Goal: Information Seeking & Learning: Learn about a topic

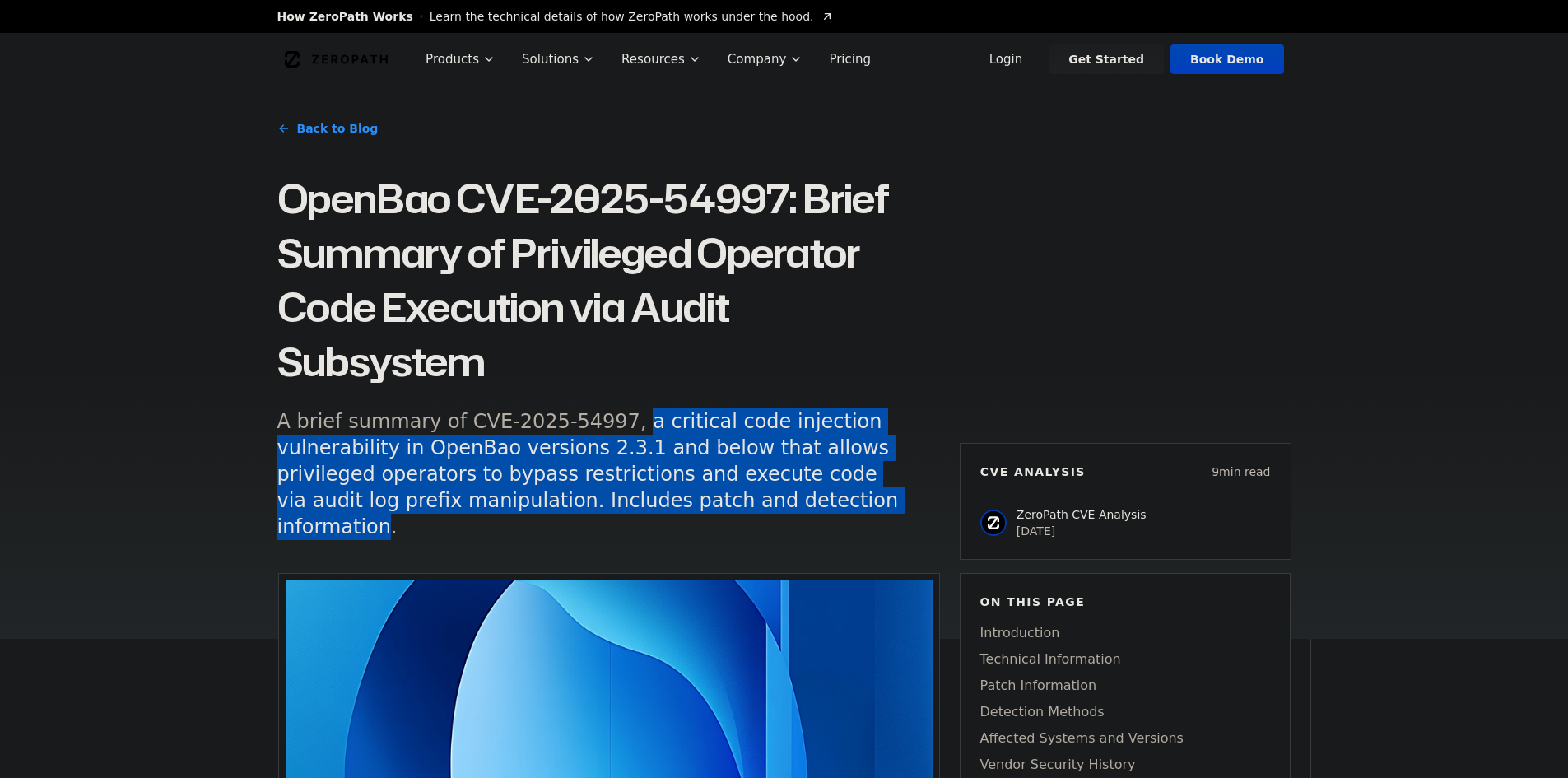
drag, startPoint x: 606, startPoint y: 419, endPoint x: 762, endPoint y: 494, distance: 173.1
click at [762, 494] on h5 "A brief summary of CVE-2025-54997, a critical code injection vulnerability in O…" at bounding box center [593, 474] width 632 height 131
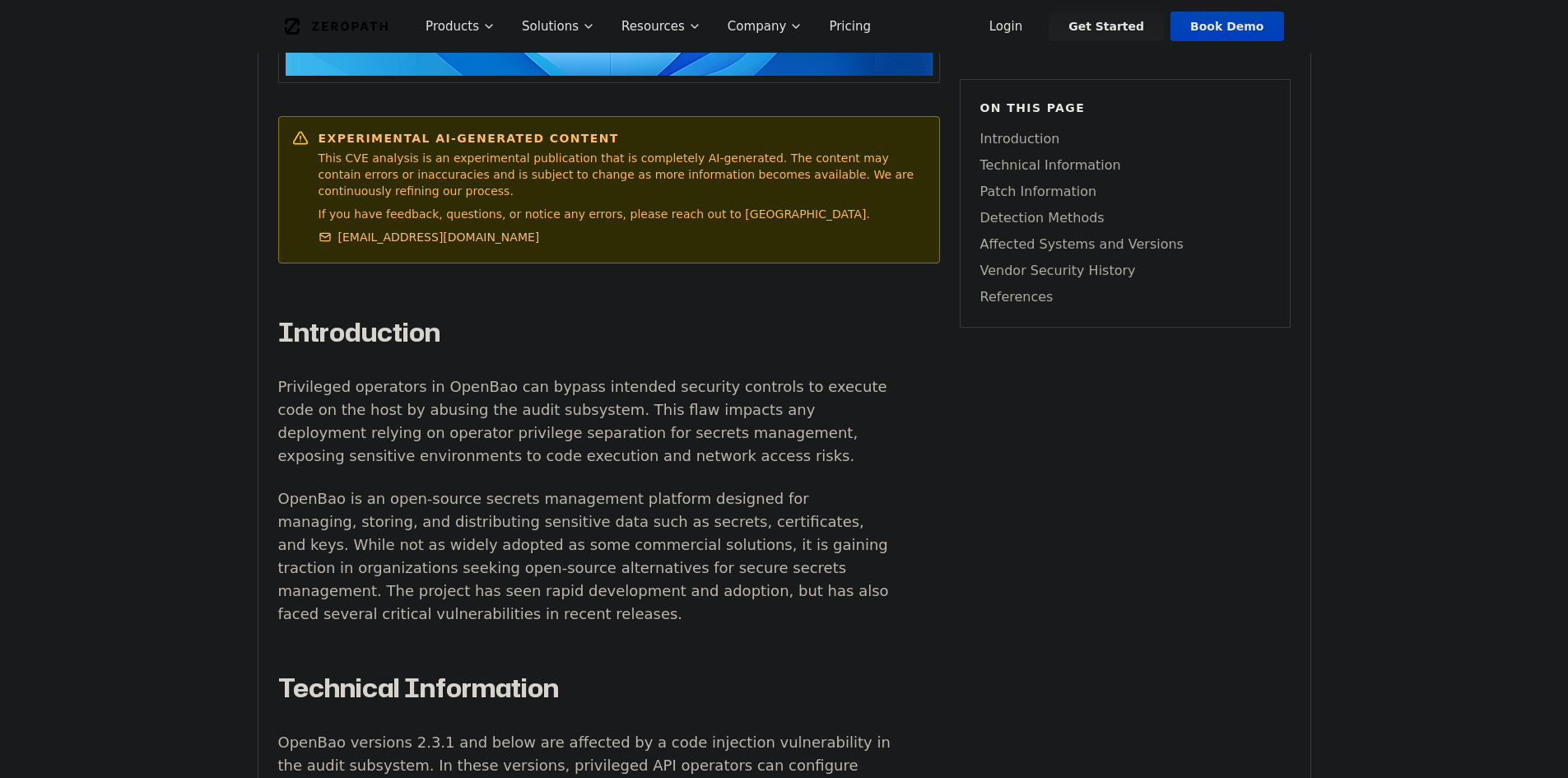
scroll to position [905, 0]
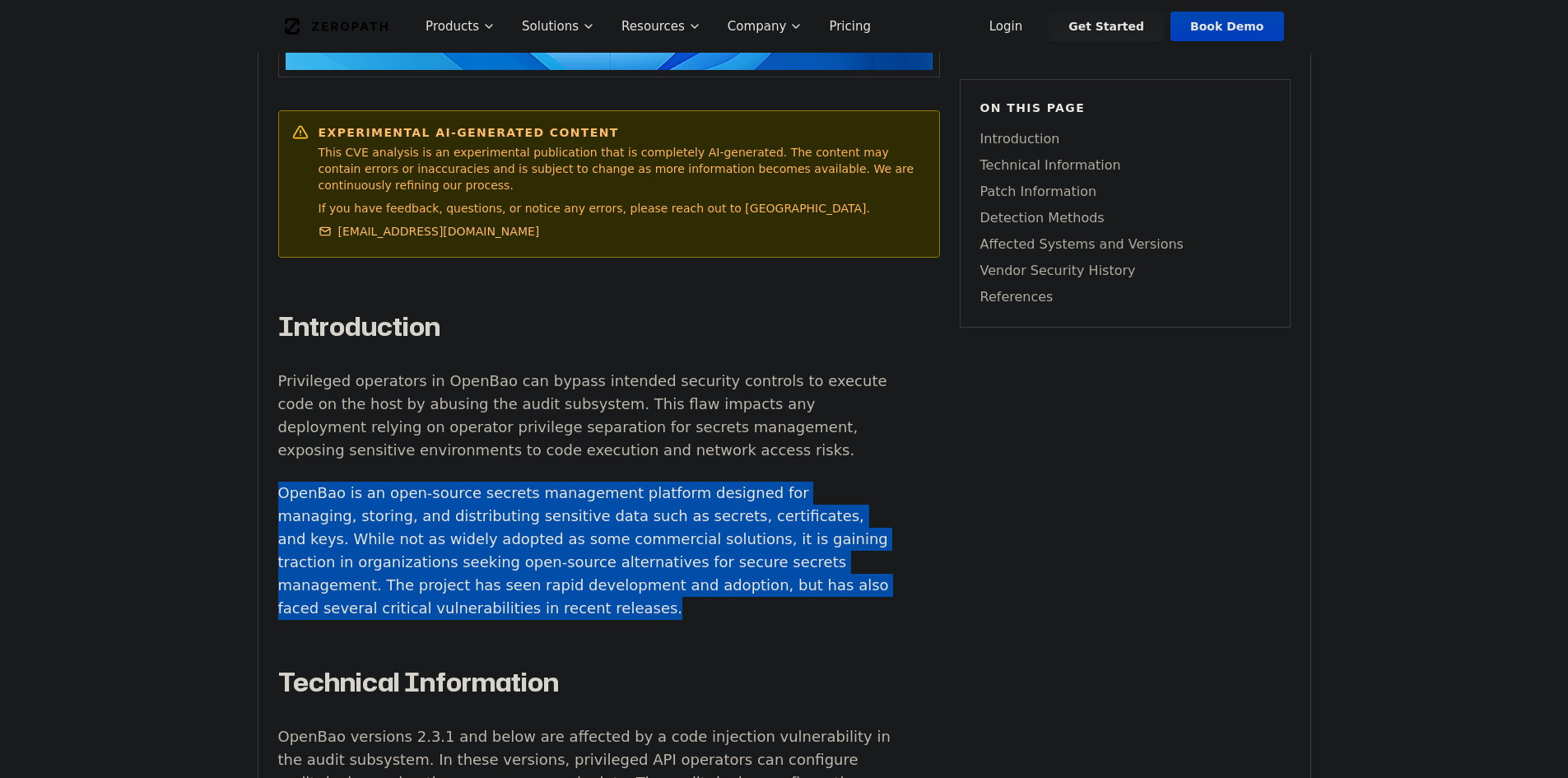
drag, startPoint x: 245, startPoint y: 478, endPoint x: 774, endPoint y: 589, distance: 540.5
click at [774, 589] on p "OpenBao is an open-source secrets management platform designed for managing, st…" at bounding box center [584, 550] width 612 height 138
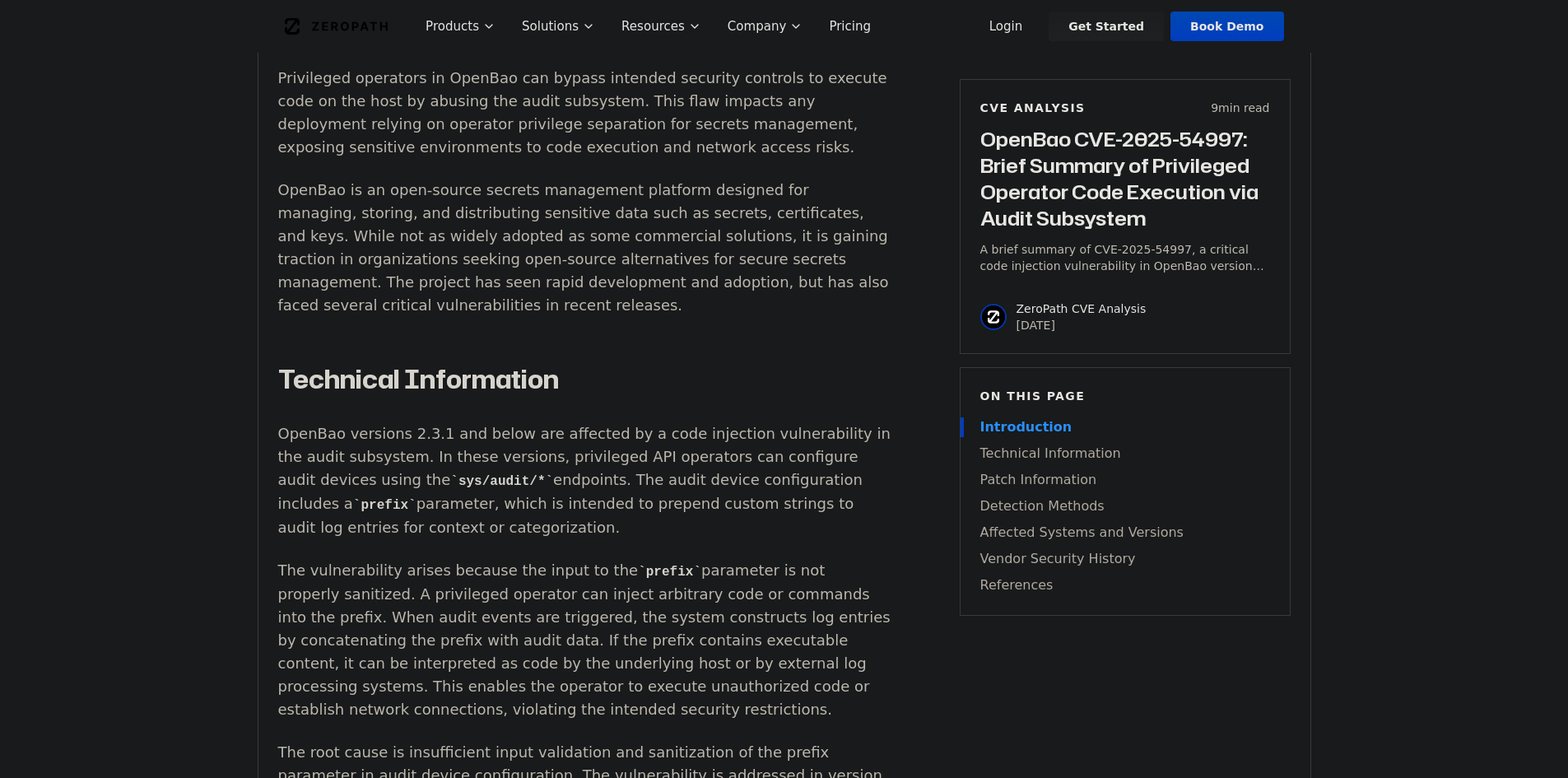
scroll to position [1235, 0]
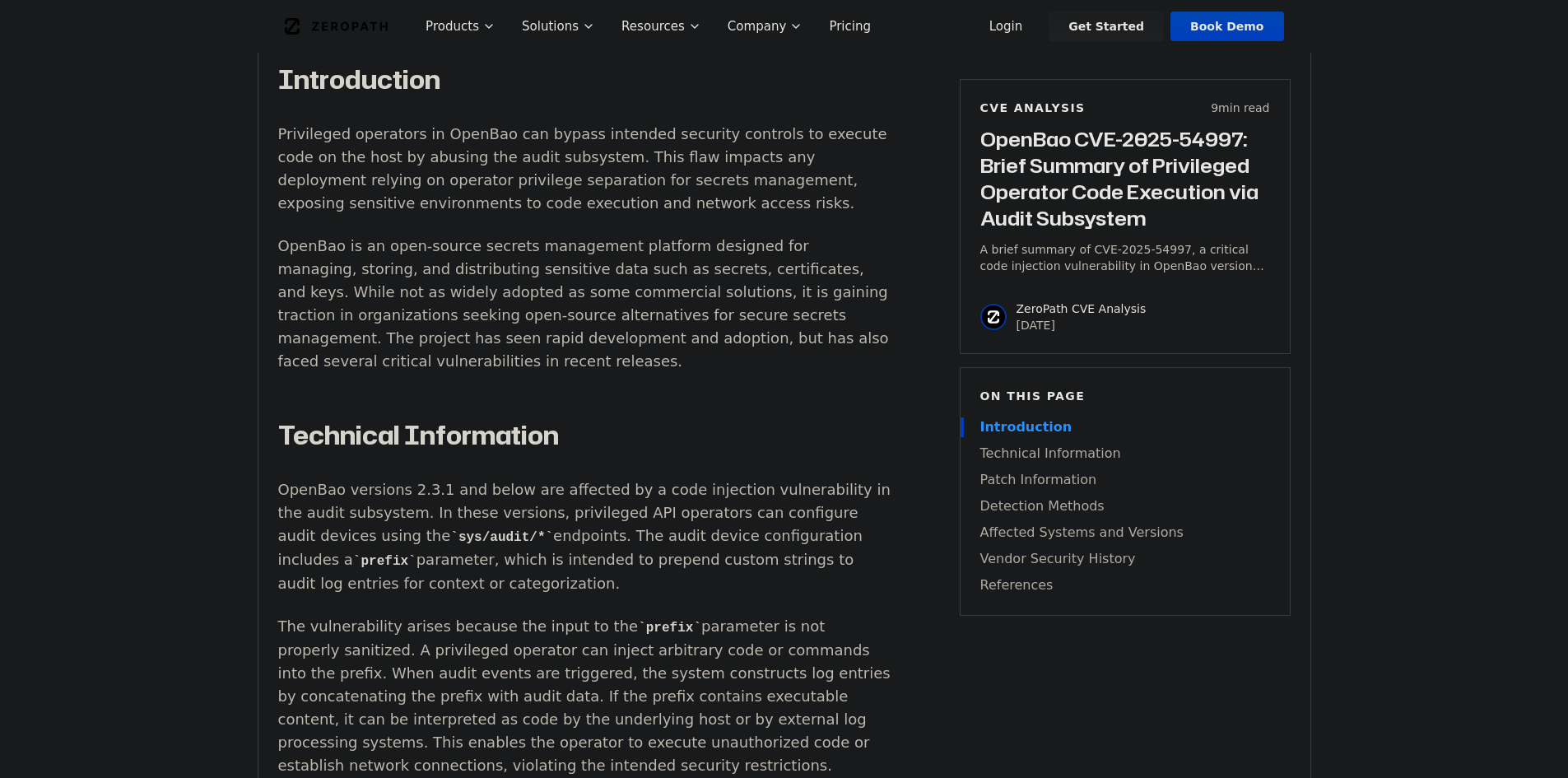
drag, startPoint x: 612, startPoint y: 394, endPoint x: 559, endPoint y: 494, distance: 113.2
click at [559, 494] on p "OpenBao versions 2.3.1 and below are affected by a code injection vulnerability…" at bounding box center [584, 536] width 612 height 117
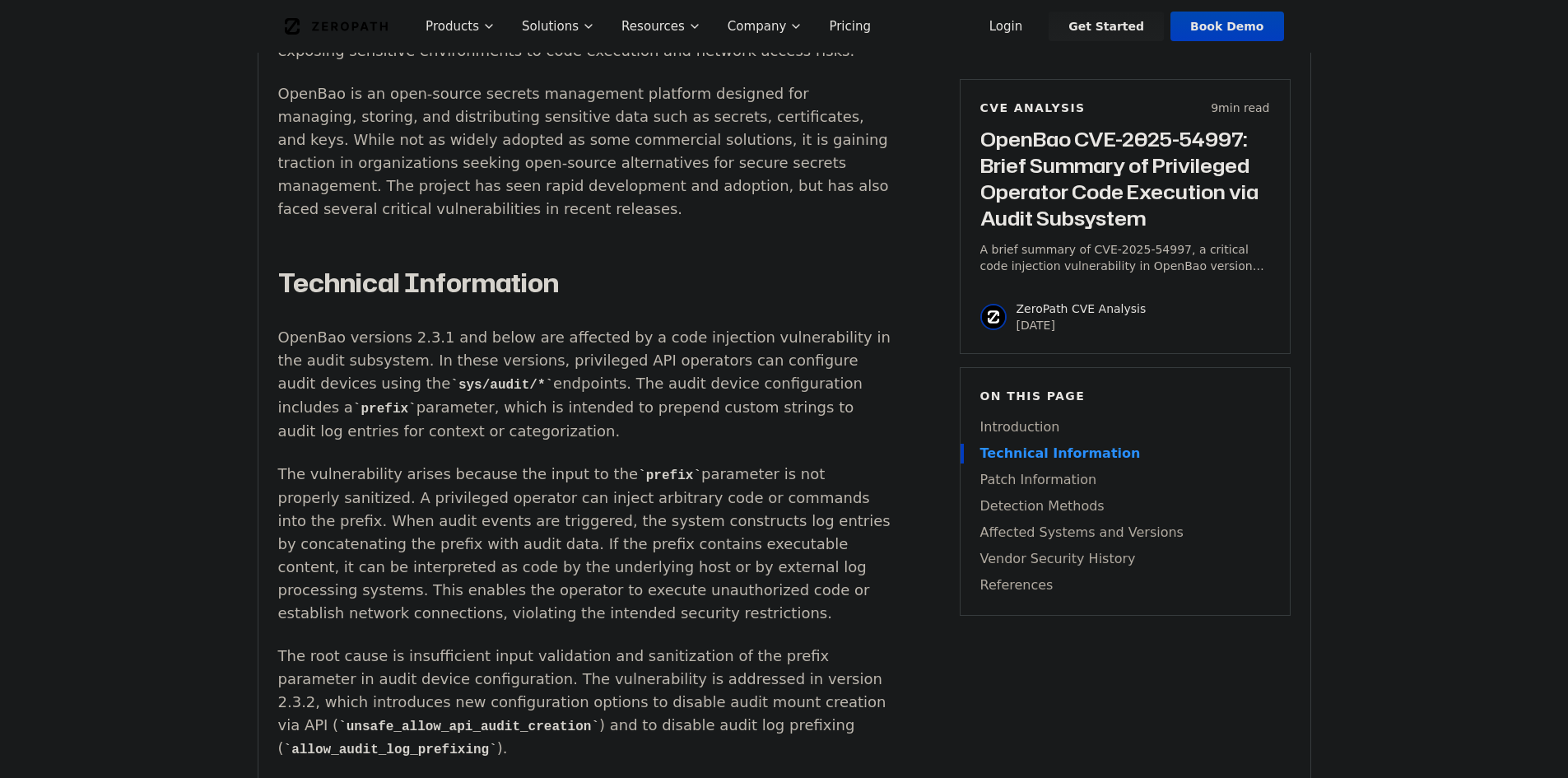
scroll to position [1399, 0]
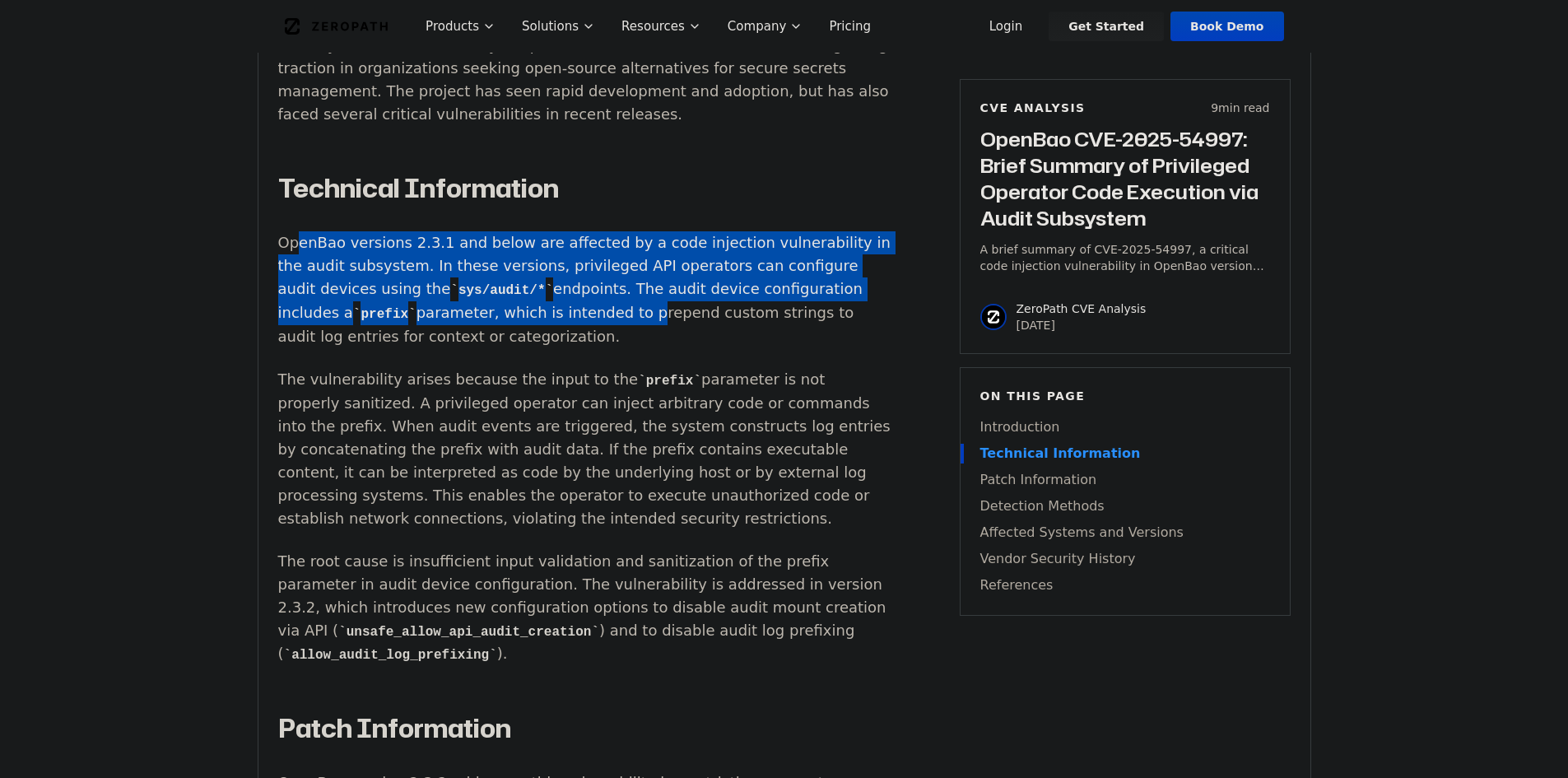
drag, startPoint x: 529, startPoint y: 259, endPoint x: 710, endPoint y: 282, distance: 182.5
click at [710, 282] on p "OpenBao versions 2.3.1 and below are affected by a code injection vulnerability…" at bounding box center [584, 289] width 612 height 117
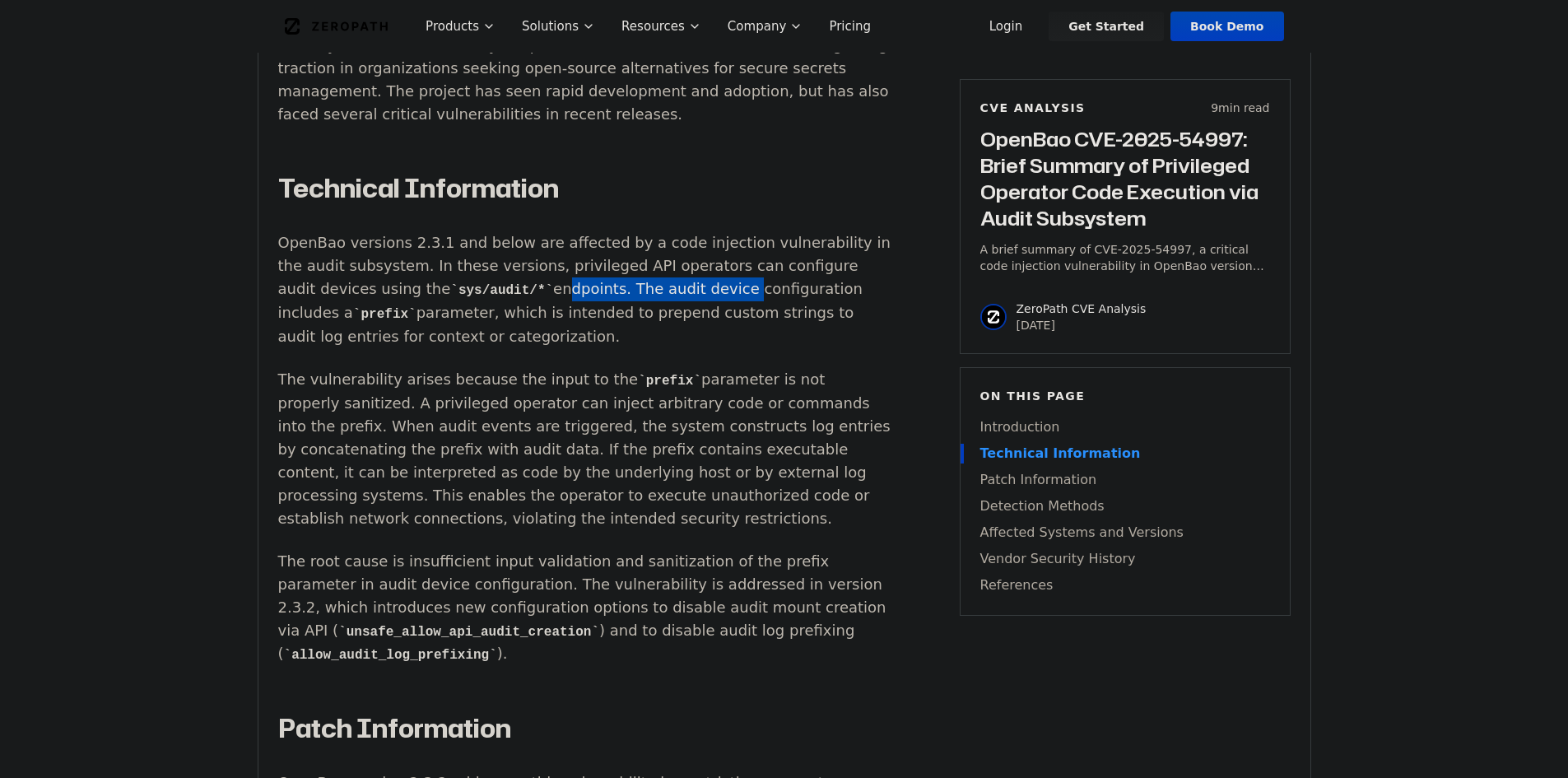
drag, startPoint x: 604, startPoint y: 270, endPoint x: 862, endPoint y: 279, distance: 258.2
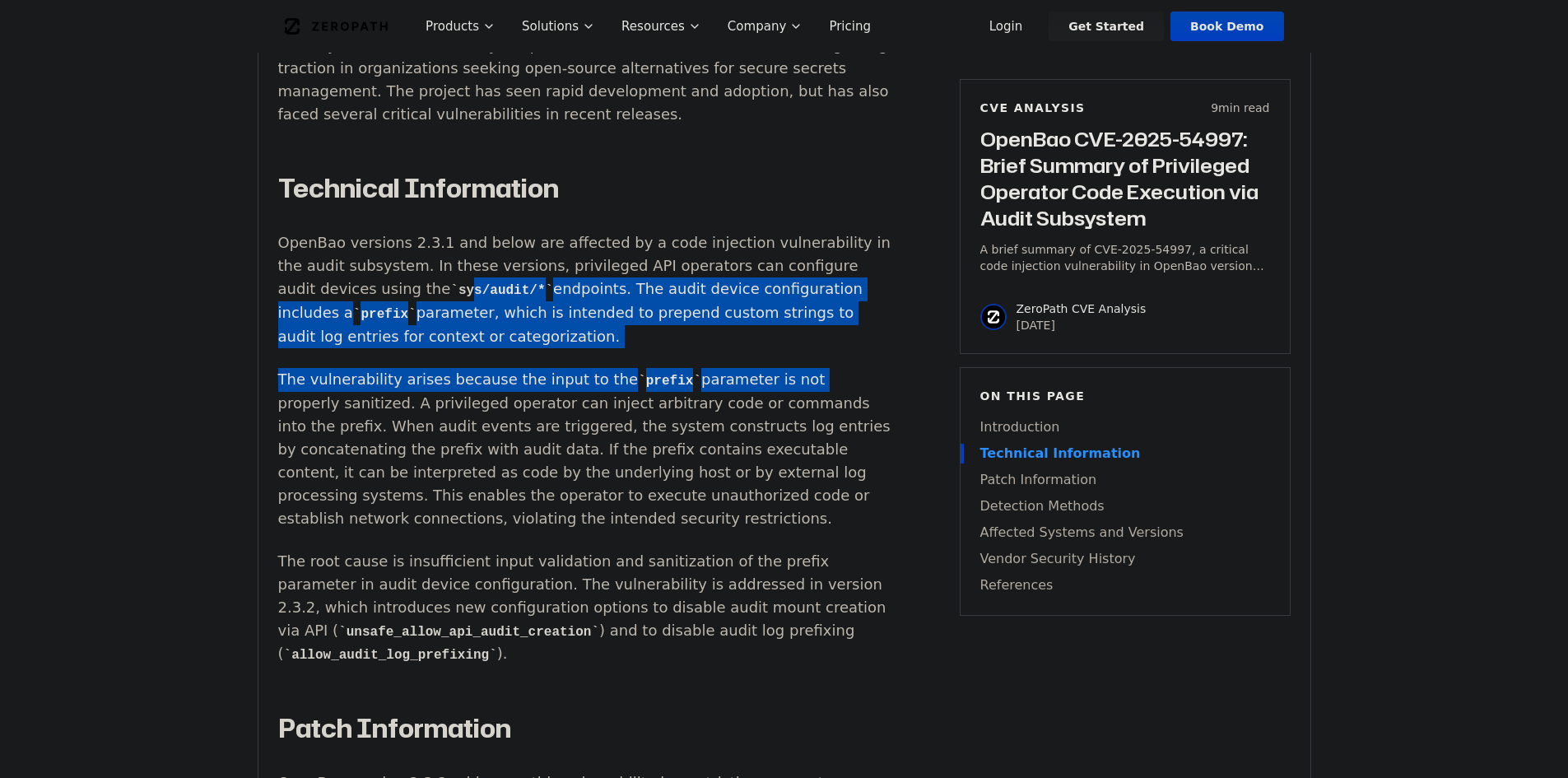
drag, startPoint x: 517, startPoint y: 277, endPoint x: 866, endPoint y: 359, distance: 358.5
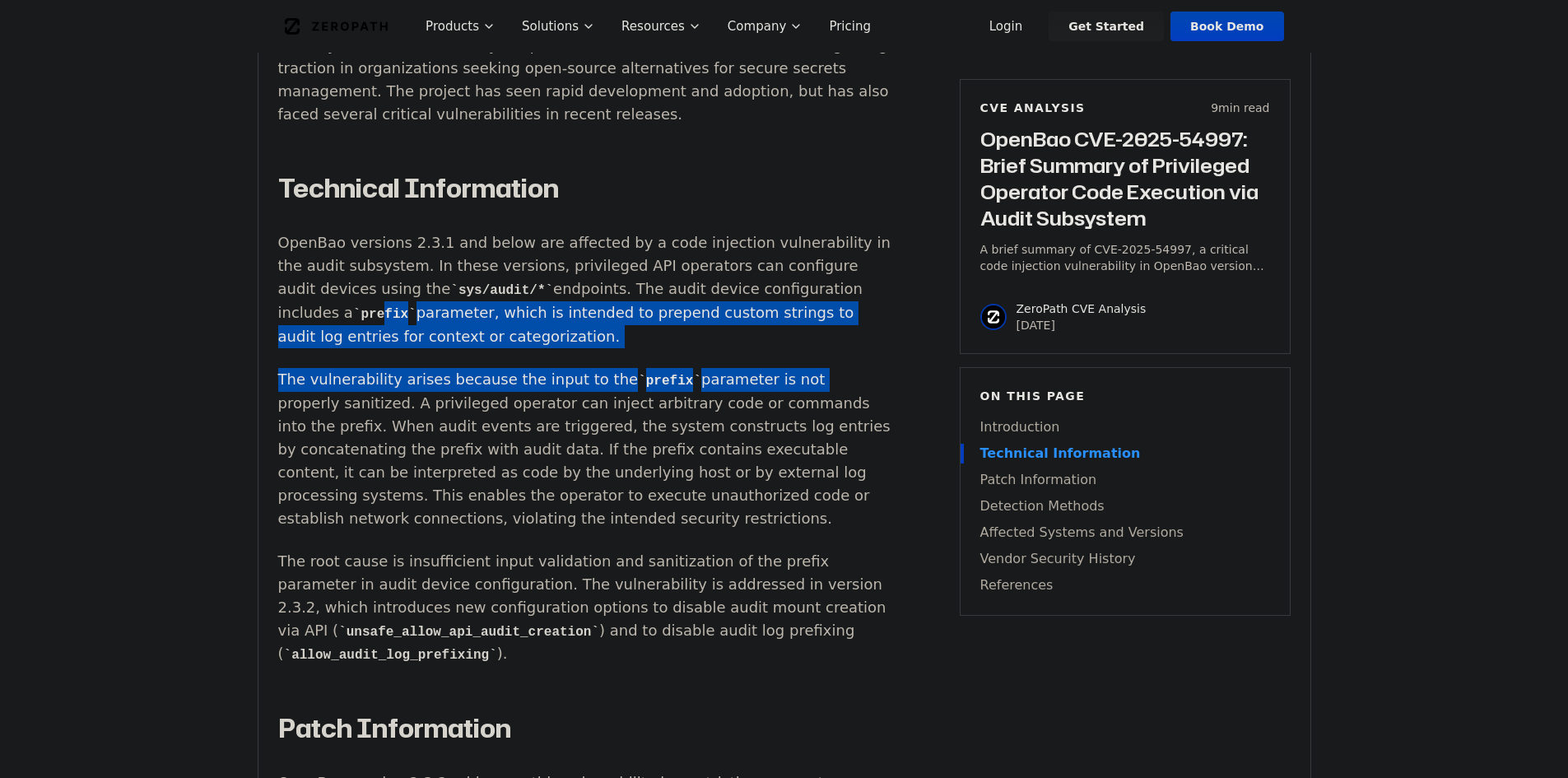
drag, startPoint x: 467, startPoint y: 289, endPoint x: 790, endPoint y: 364, distance: 331.6
click at [790, 368] on p "The vulnerability arises because the input to the prefix parameter is not prope…" at bounding box center [584, 450] width 612 height 163
drag, startPoint x: 363, startPoint y: 290, endPoint x: 563, endPoint y: 384, distance: 221.0
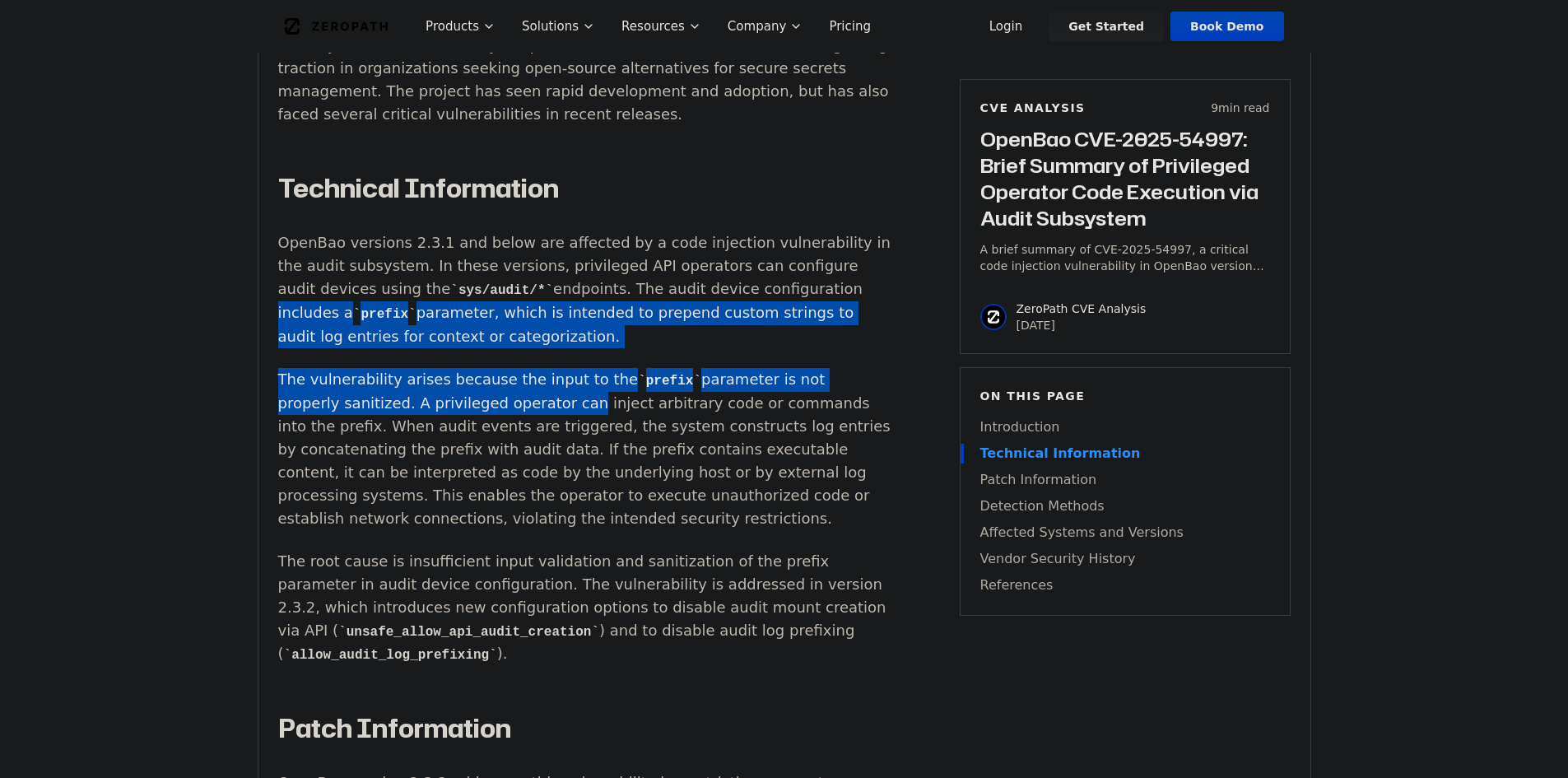
click at [563, 384] on p "The vulnerability arises because the input to the prefix parameter is not prope…" at bounding box center [584, 450] width 612 height 163
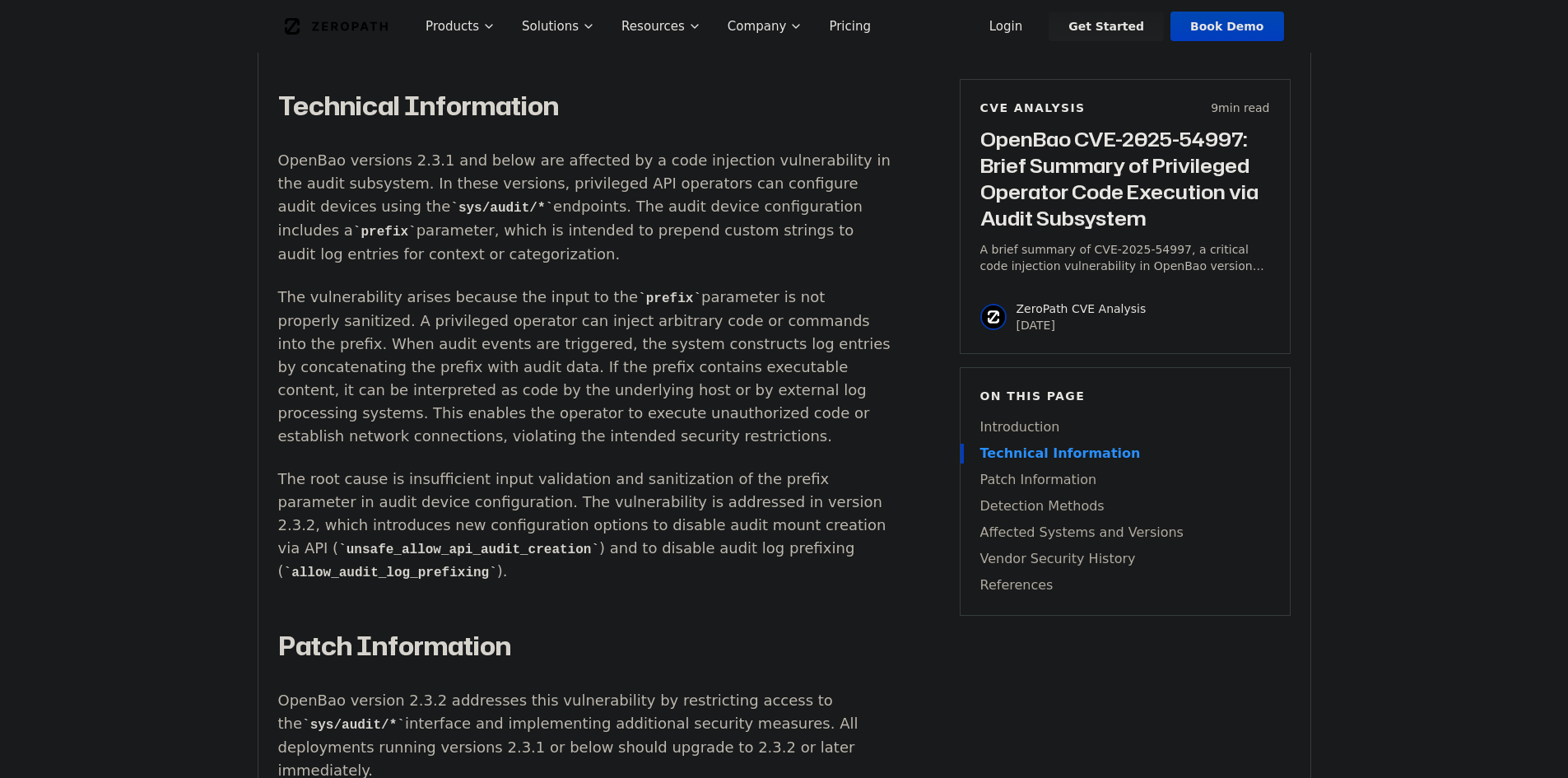
scroll to position [1564, 0]
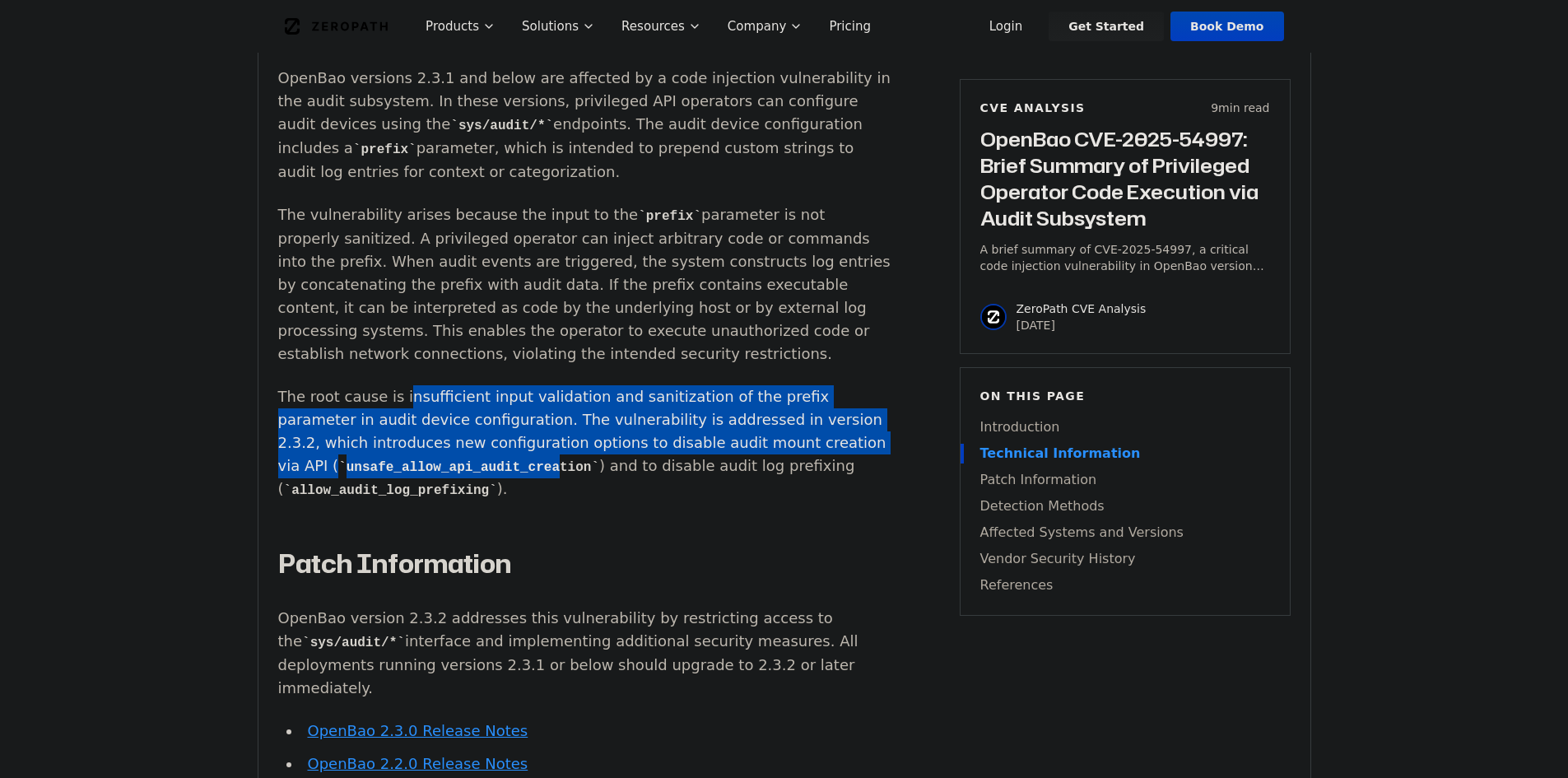
drag, startPoint x: 394, startPoint y: 390, endPoint x: 652, endPoint y: 477, distance: 272.3
click at [652, 477] on p "The root cause is insufficient input validation and sanitization of the prefix …" at bounding box center [584, 443] width 612 height 117
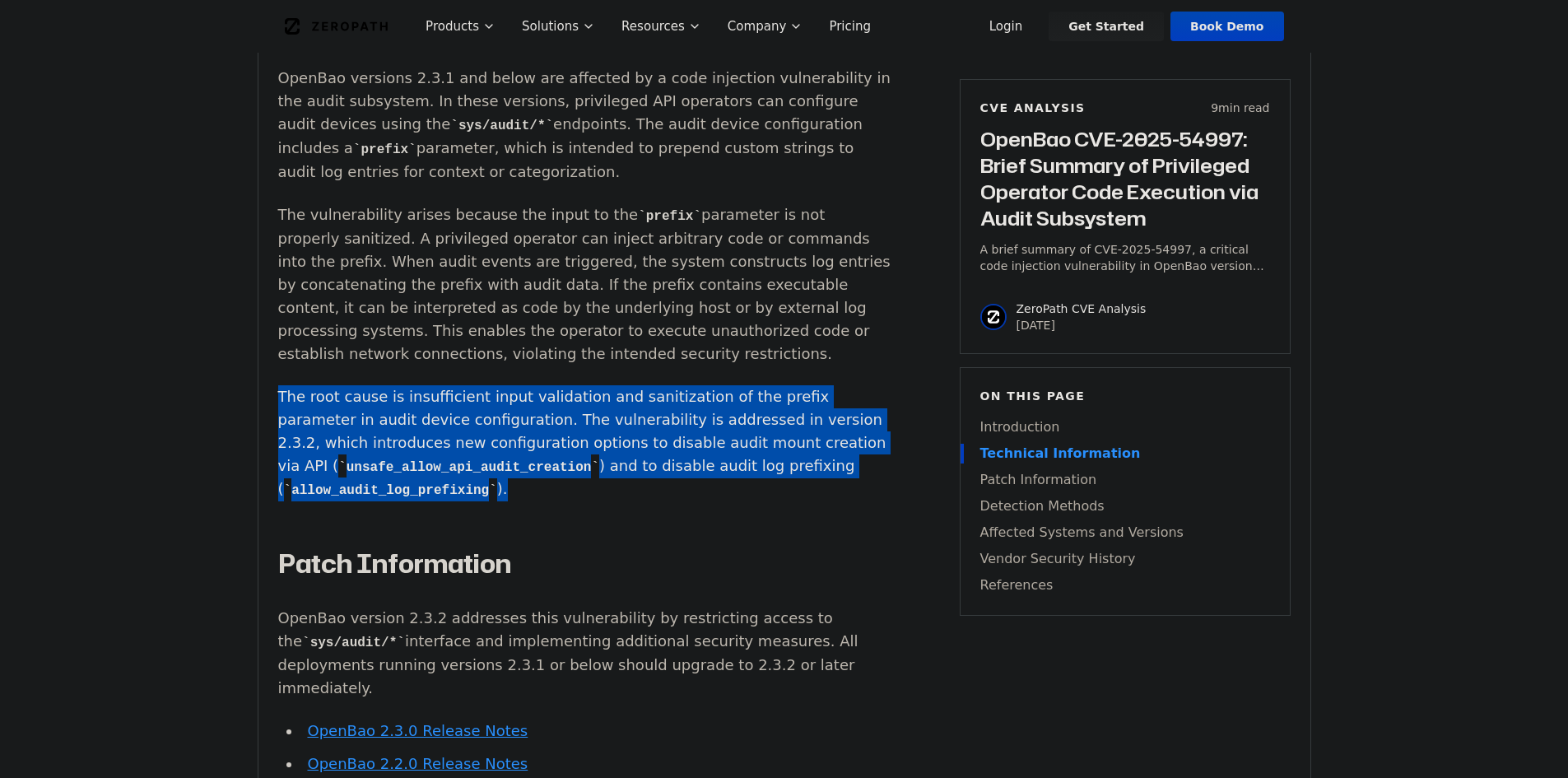
drag, startPoint x: 672, startPoint y: 489, endPoint x: 133, endPoint y: 375, distance: 550.9
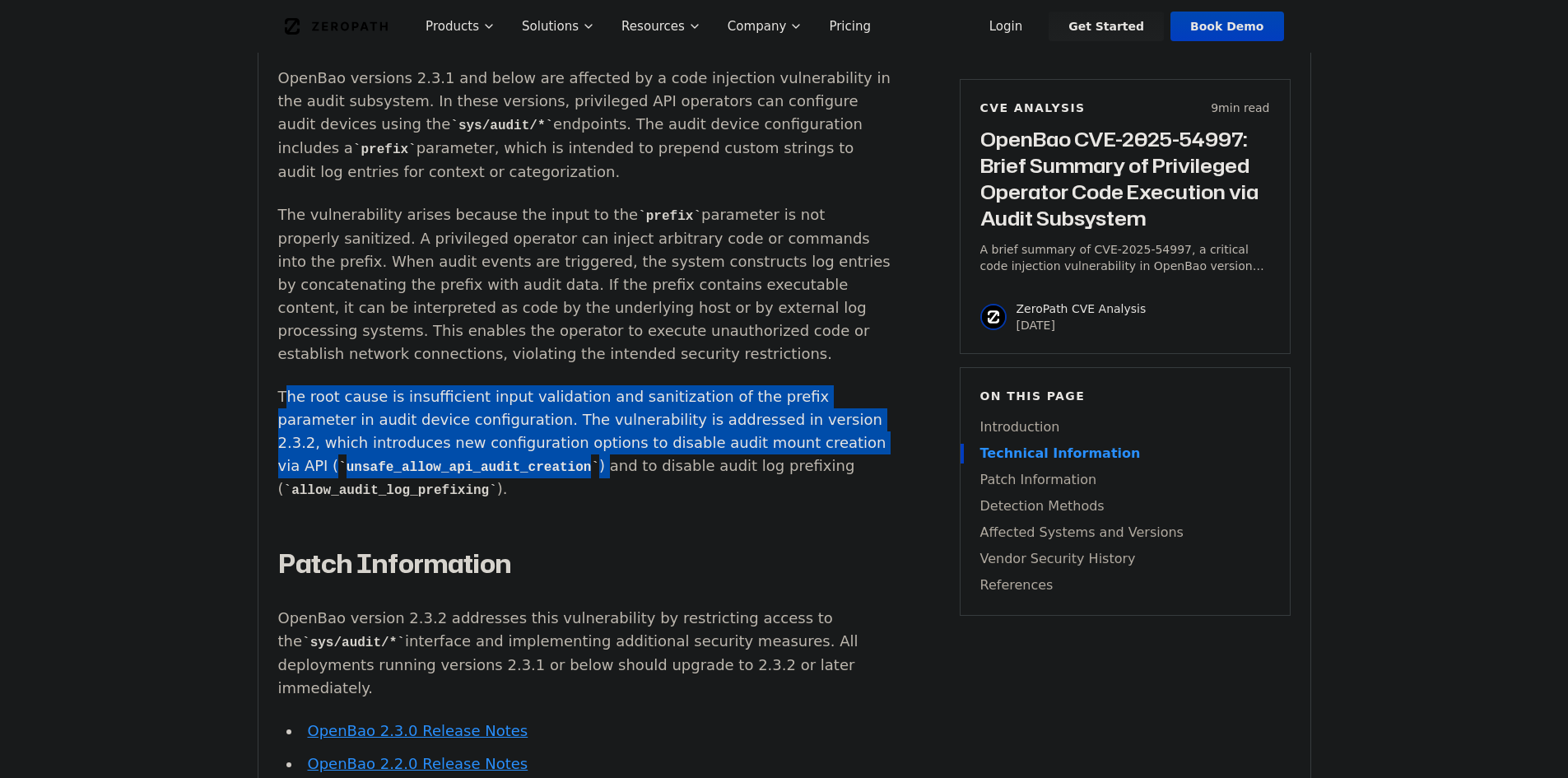
drag, startPoint x: 283, startPoint y: 398, endPoint x: 688, endPoint y: 461, distance: 409.9
click at [688, 461] on p "The root cause is insufficient input validation and sanitization of the prefix …" at bounding box center [584, 443] width 612 height 117
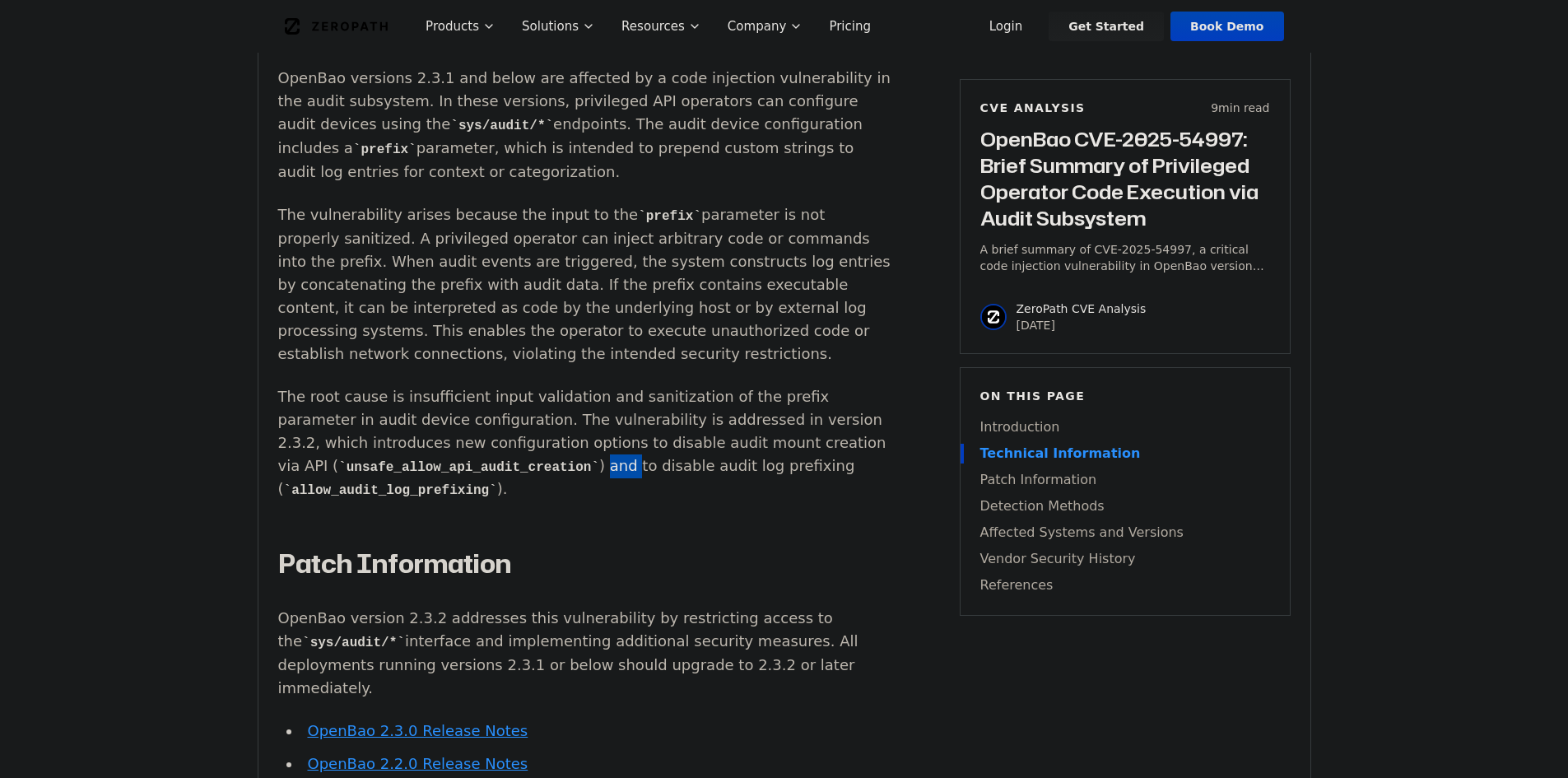
click at [688, 461] on p "The root cause is insufficient input validation and sanitization of the prefix …" at bounding box center [584, 443] width 612 height 117
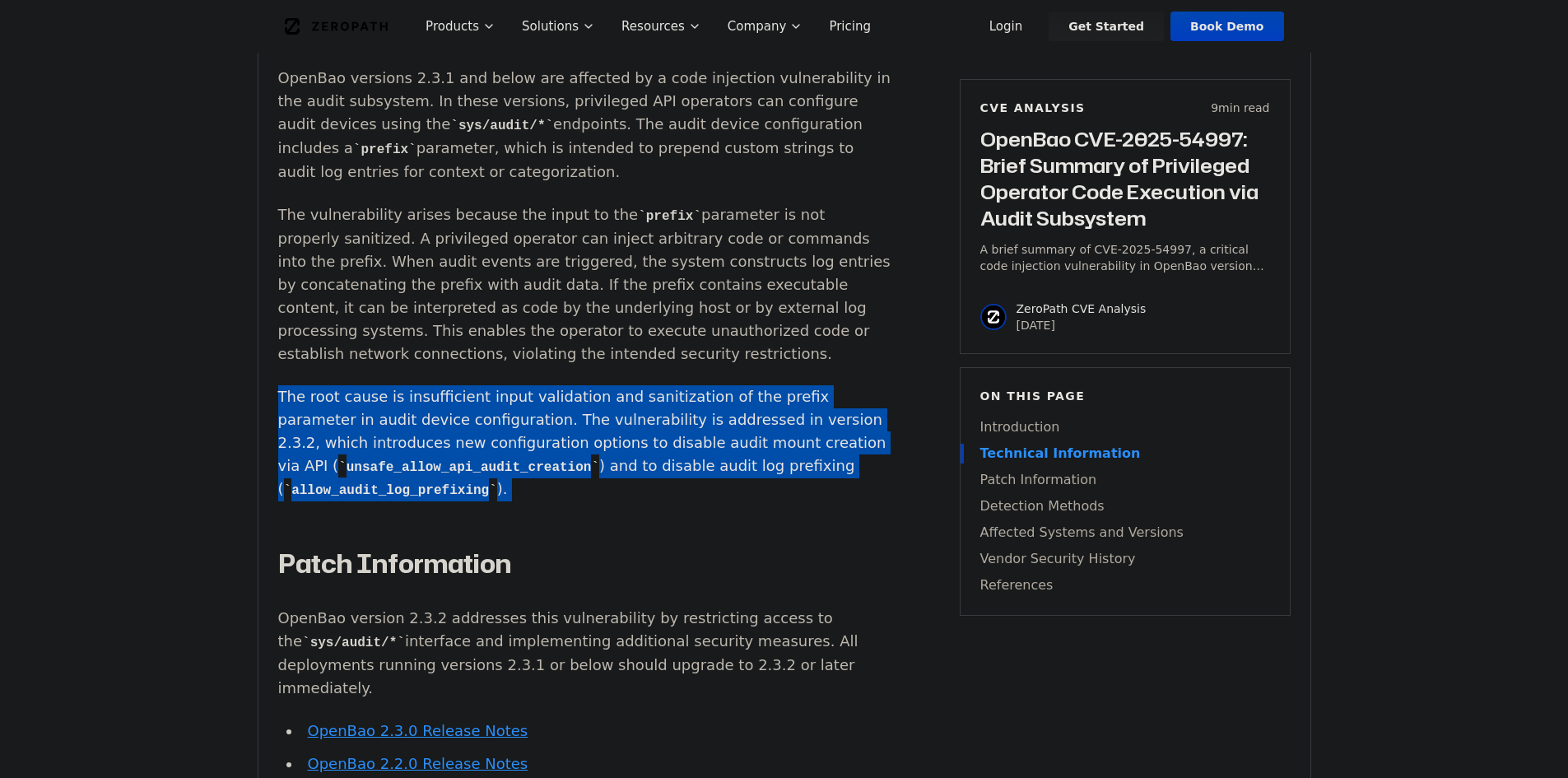
click at [688, 461] on p "The root cause is insufficient input validation and sanitization of the prefix …" at bounding box center [584, 443] width 612 height 117
click at [760, 468] on p "The root cause is insufficient input validation and sanitization of the prefix …" at bounding box center [584, 443] width 612 height 117
drag, startPoint x: 699, startPoint y: 488, endPoint x: 93, endPoint y: 378, distance: 615.9
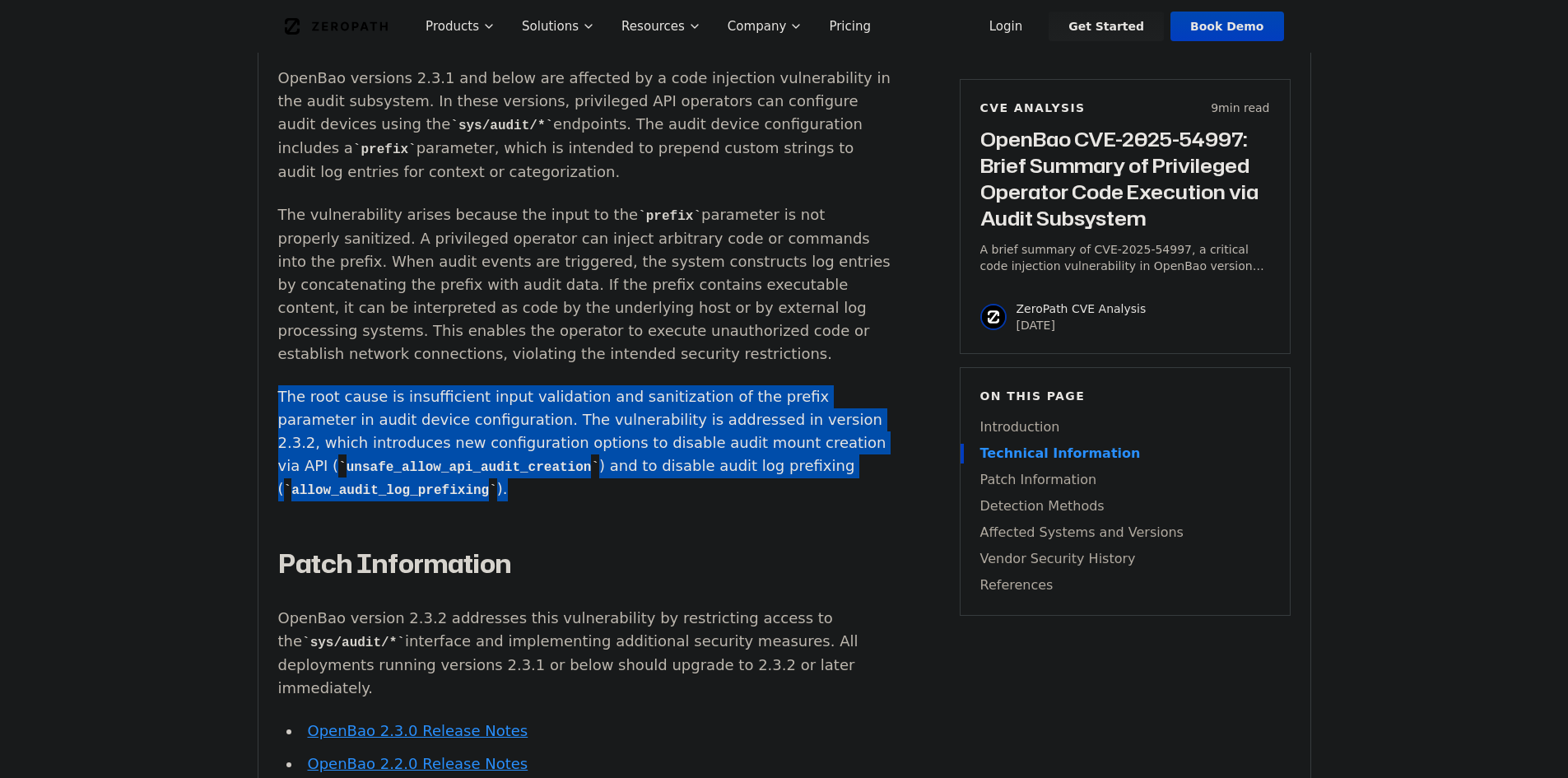
drag, startPoint x: 230, startPoint y: 385, endPoint x: 809, endPoint y: 486, distance: 587.7
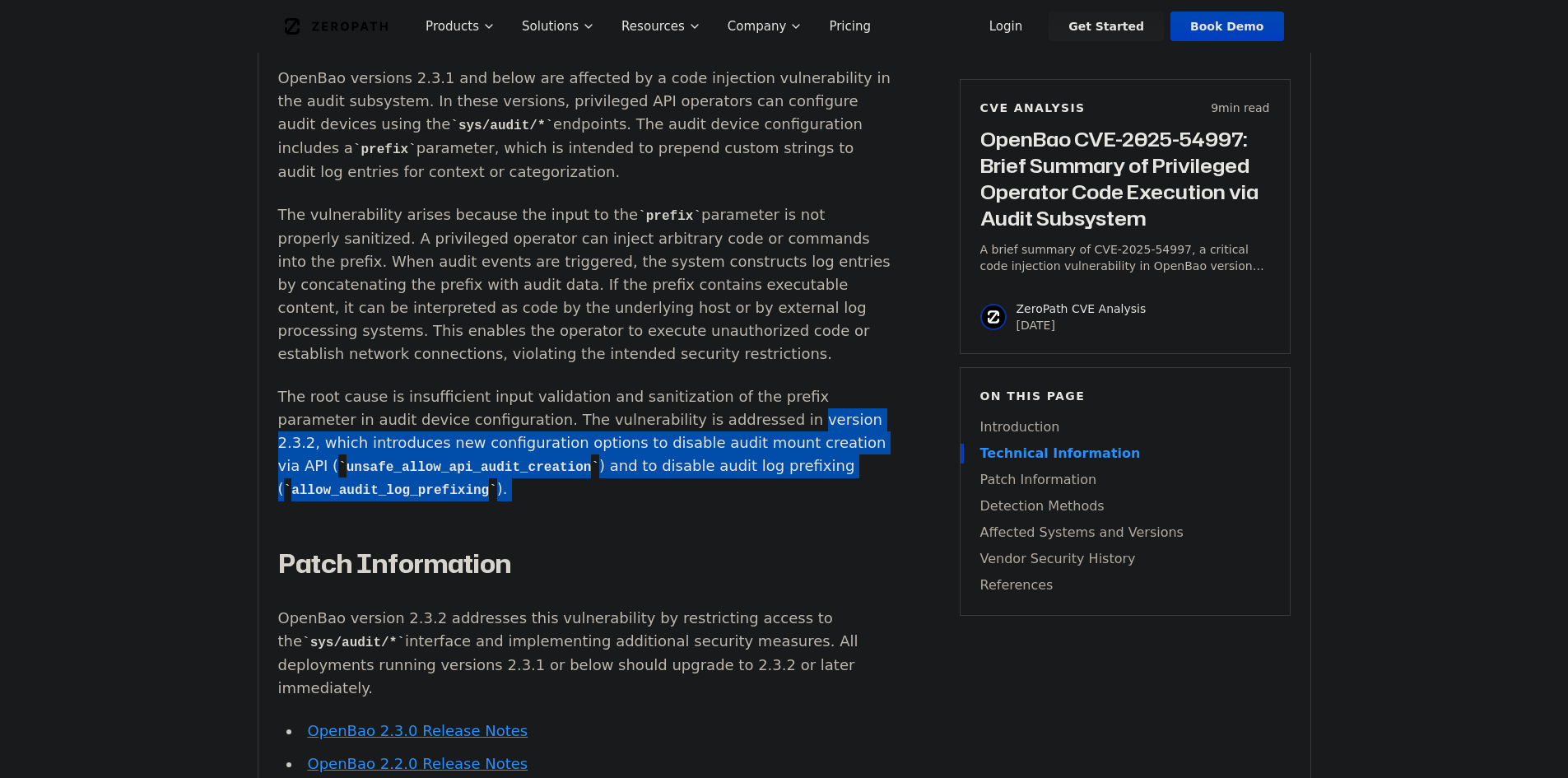
drag, startPoint x: 809, startPoint y: 486, endPoint x: 172, endPoint y: 447, distance: 638.2
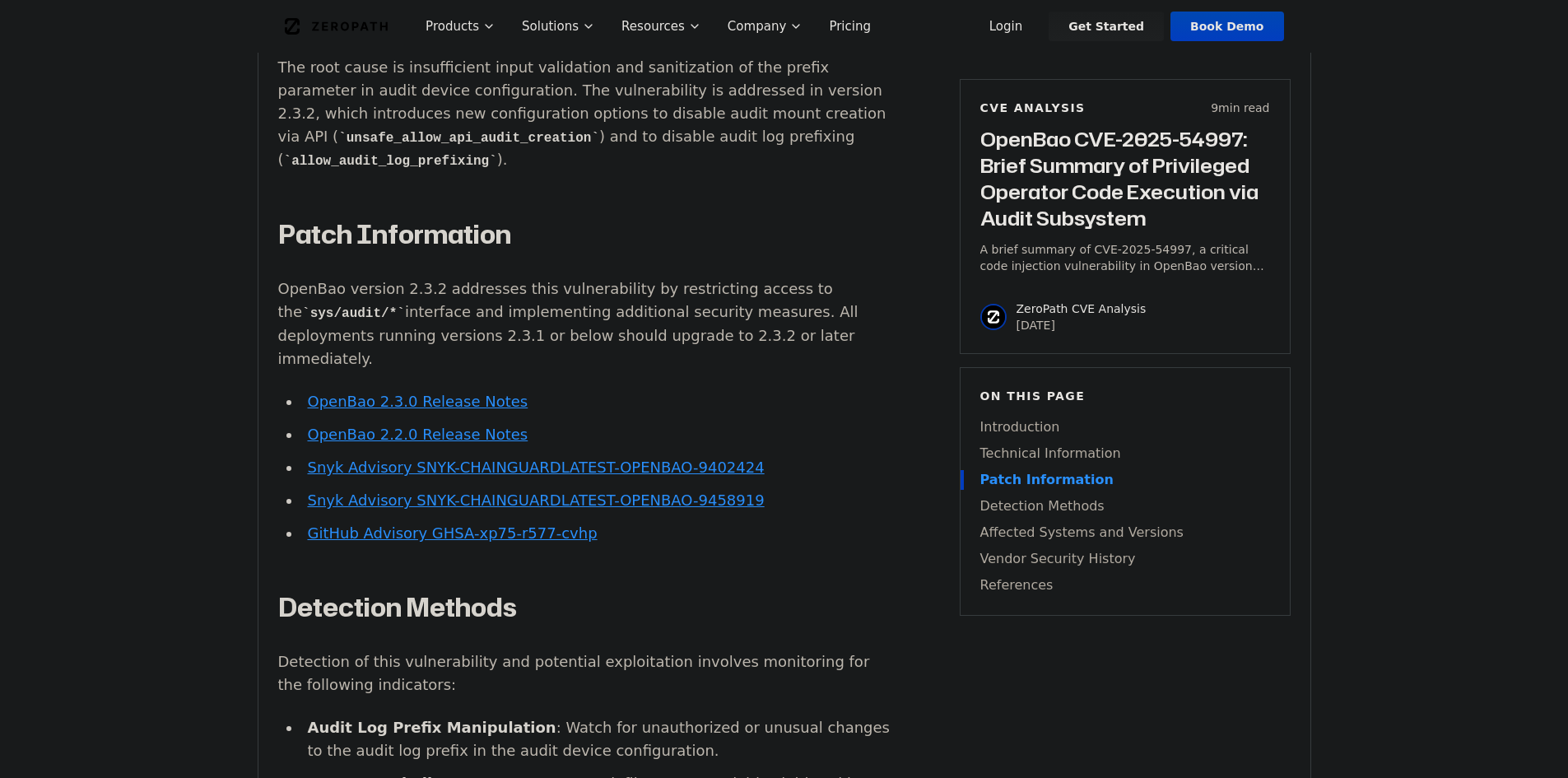
scroll to position [1975, 0]
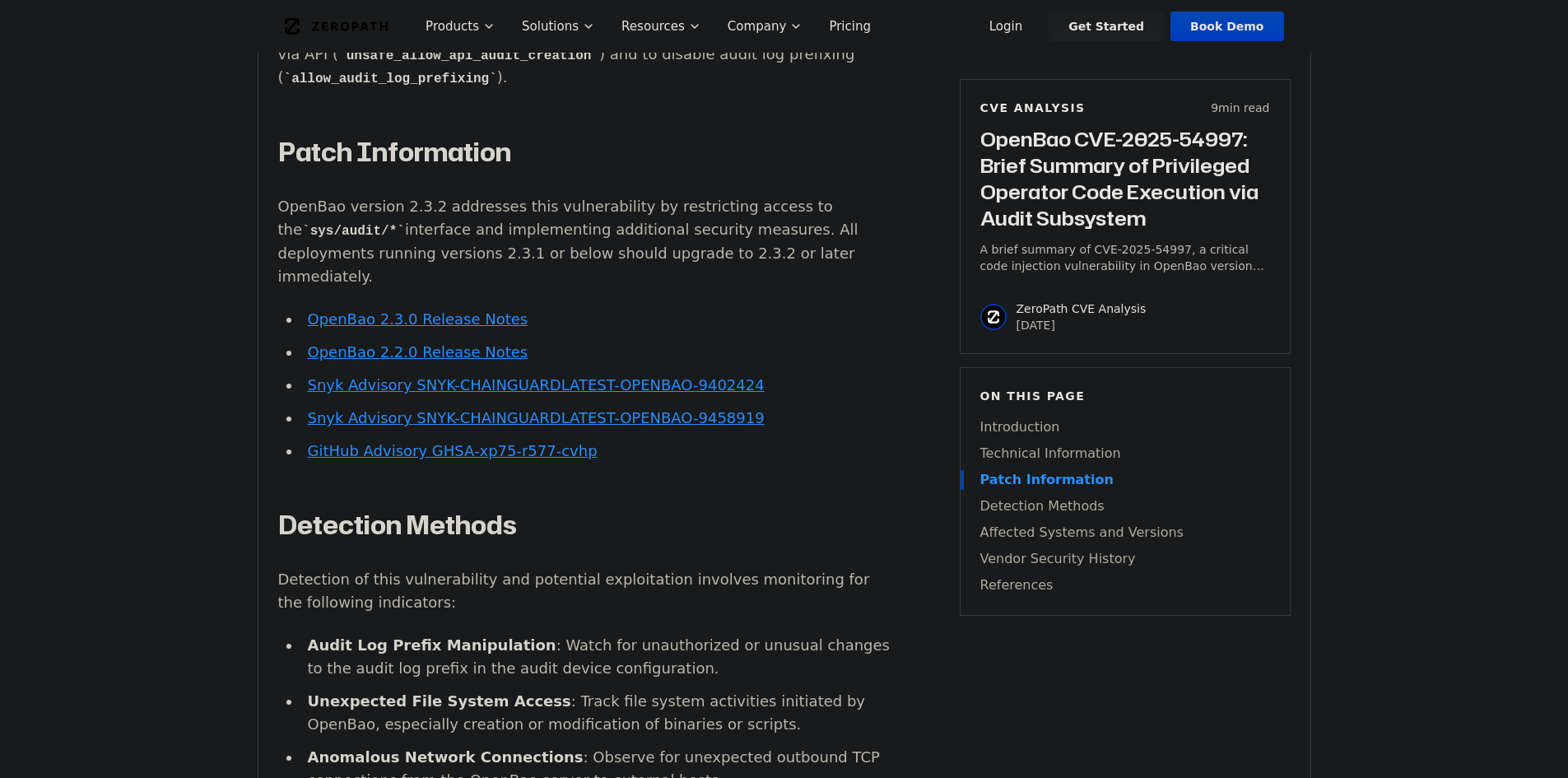
drag, startPoint x: 274, startPoint y: 209, endPoint x: 744, endPoint y: 269, distance: 473.8
click at [744, 269] on div "Experimental AI-Generated Content This CVE analysis is an experimental publicat…" at bounding box center [785, 244] width 1053 height 3295
click at [744, 269] on p "OpenBao version 2.3.2 addresses this vulnerability by restricting access to the…" at bounding box center [584, 241] width 612 height 93
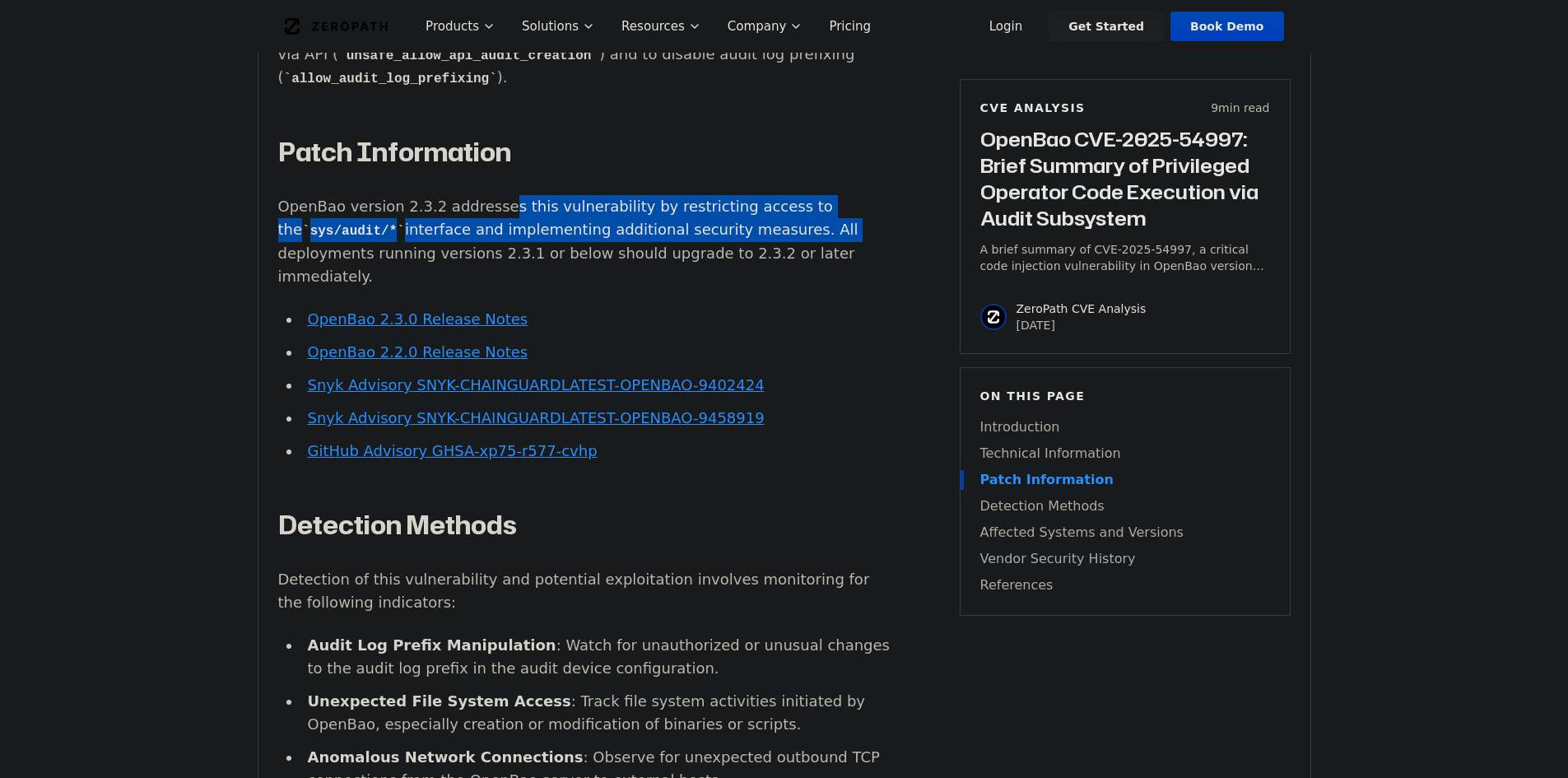
drag, startPoint x: 492, startPoint y: 209, endPoint x: 786, endPoint y: 238, distance: 295.4
click at [786, 238] on p "OpenBao version 2.3.2 addresses this vulnerability by restricting access to the…" at bounding box center [584, 241] width 612 height 93
drag, startPoint x: 544, startPoint y: 259, endPoint x: 250, endPoint y: 230, distance: 295.4
click at [250, 230] on main "How ZeroPath Works Learn the technical details of how ZeroPath works under the …" at bounding box center [784, 739] width 1568 height 5429
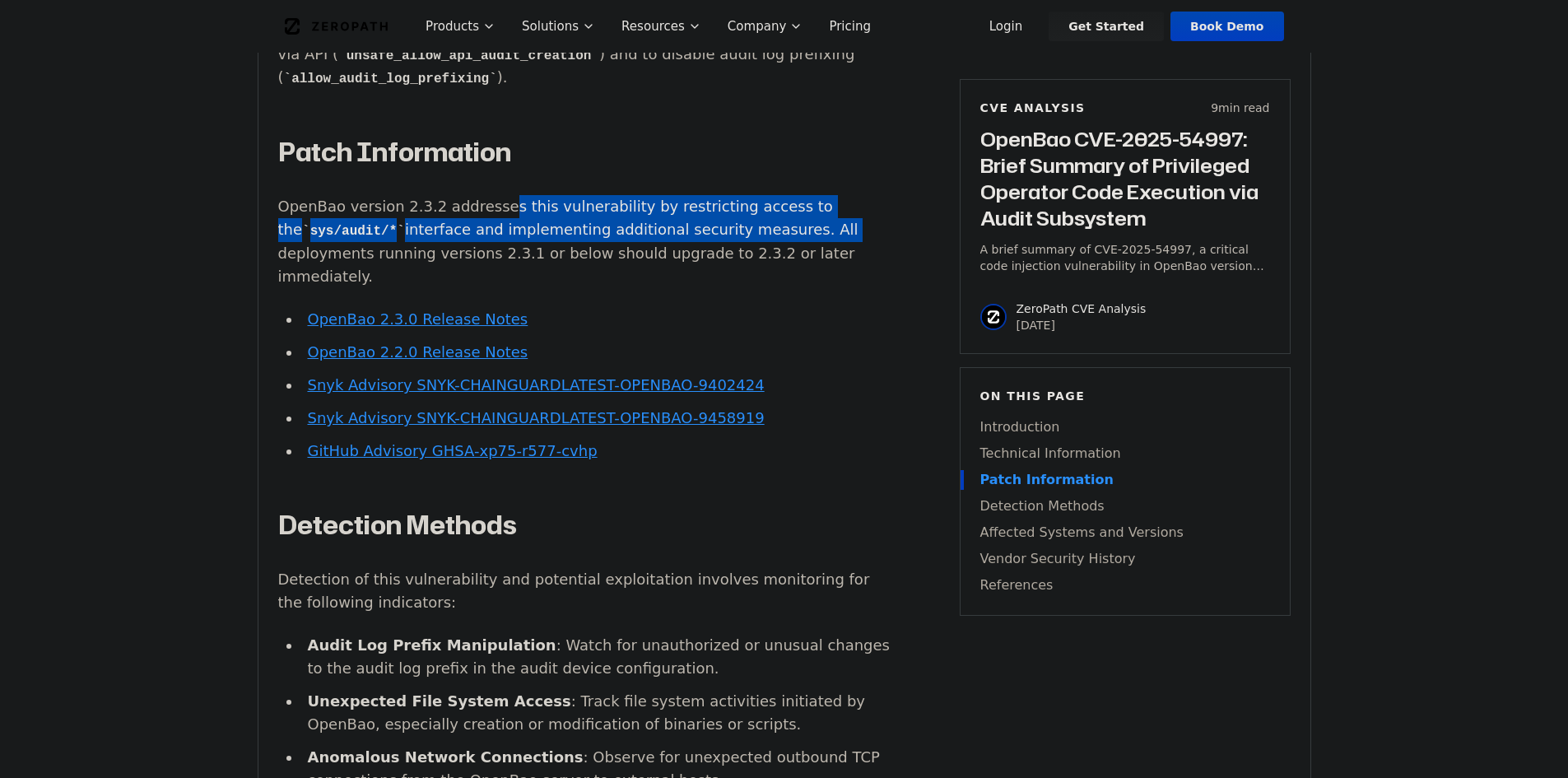
click at [250, 230] on main "How ZeroPath Works Learn the technical details of how ZeroPath works under the …" at bounding box center [784, 739] width 1568 height 5429
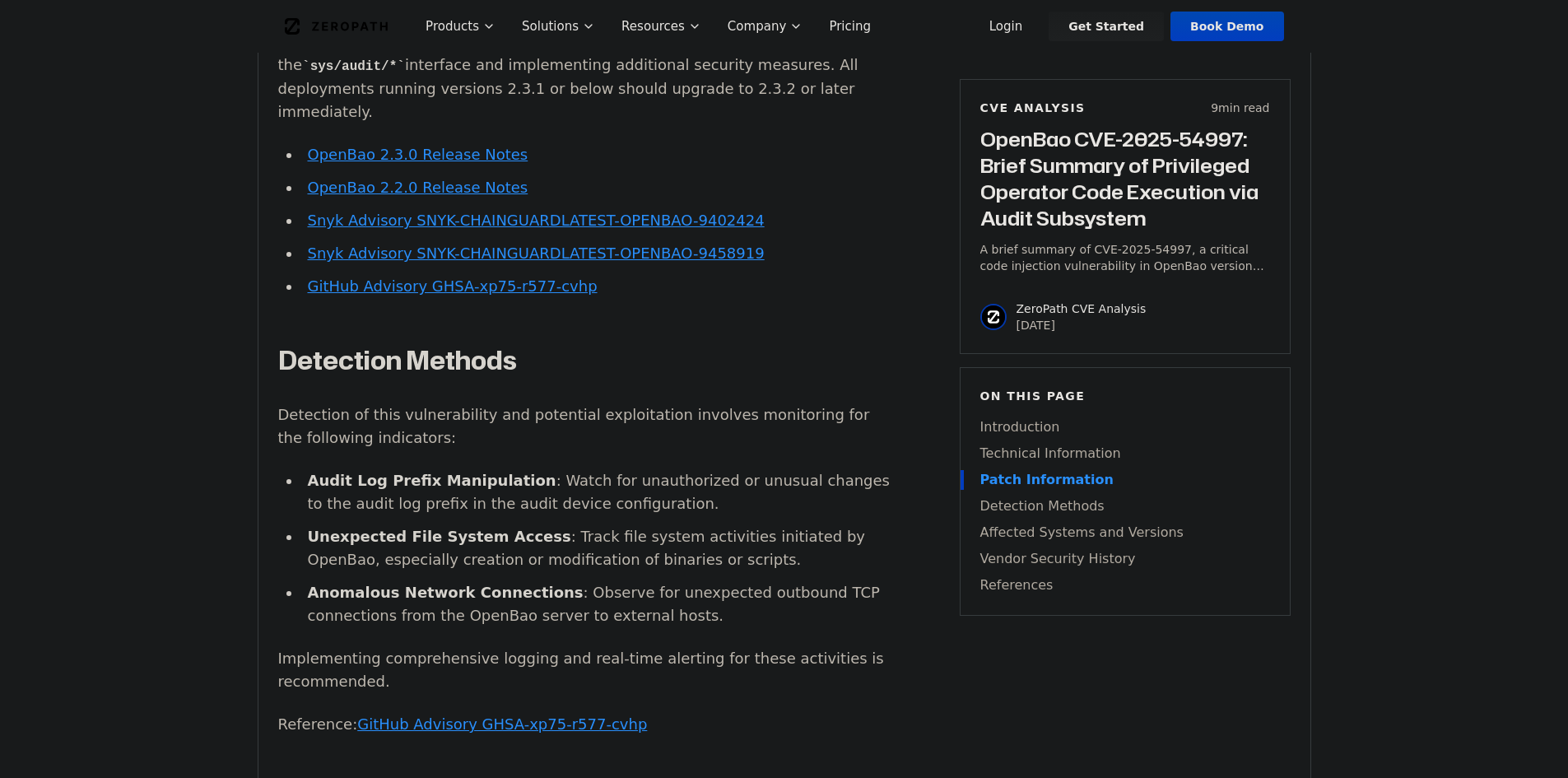
scroll to position [2222, 0]
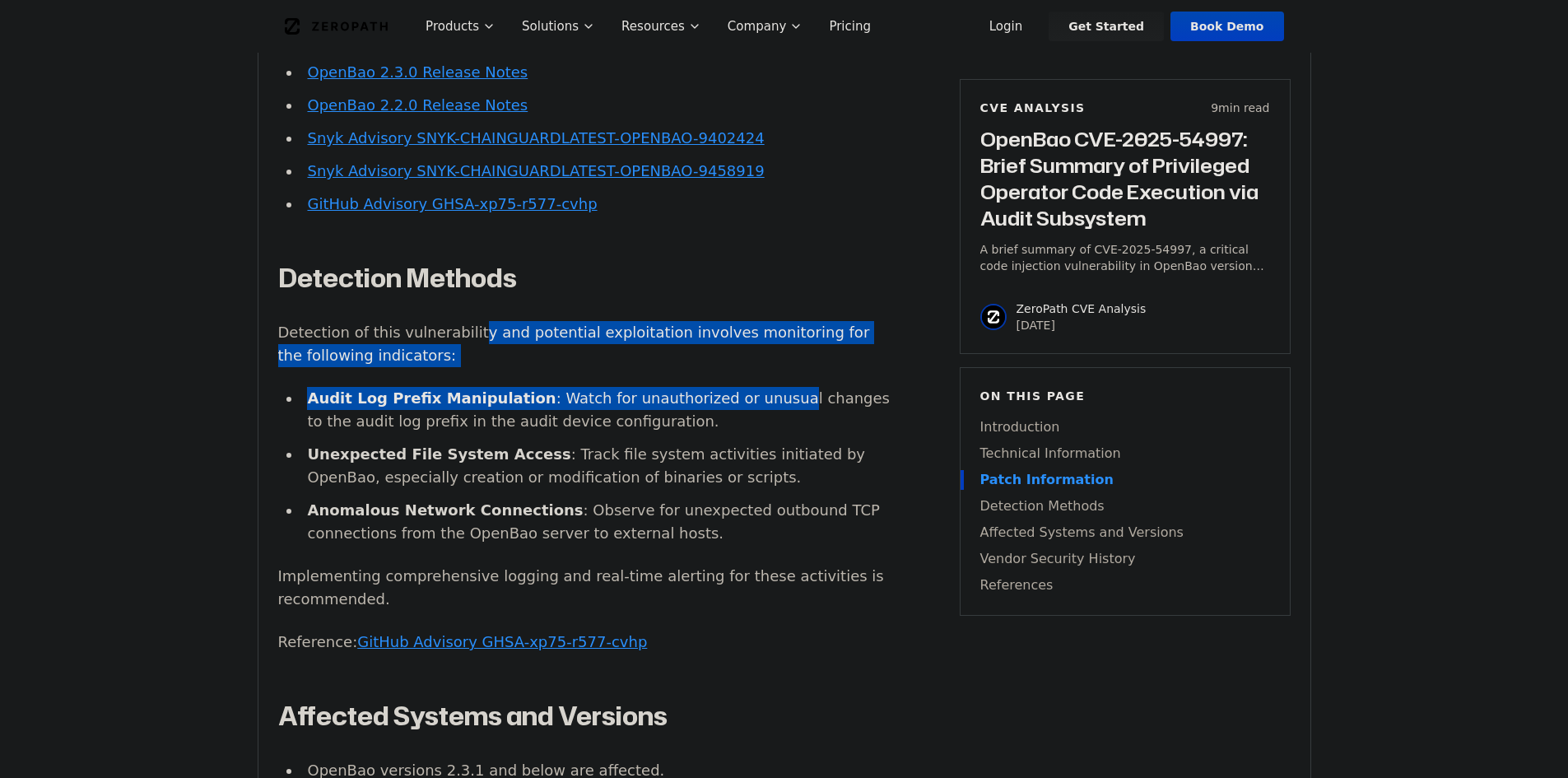
drag, startPoint x: 681, startPoint y: 394, endPoint x: 743, endPoint y: 407, distance: 63.3
click at [743, 407] on div "Introduction Privileged operators in OpenBao can bypass intended security contr…" at bounding box center [584, 281] width 612 height 2577
click at [743, 407] on li "Audit Log Prefix Manipulation : Watch for unauthorized or unusual changes to th…" at bounding box center [596, 410] width 590 height 46
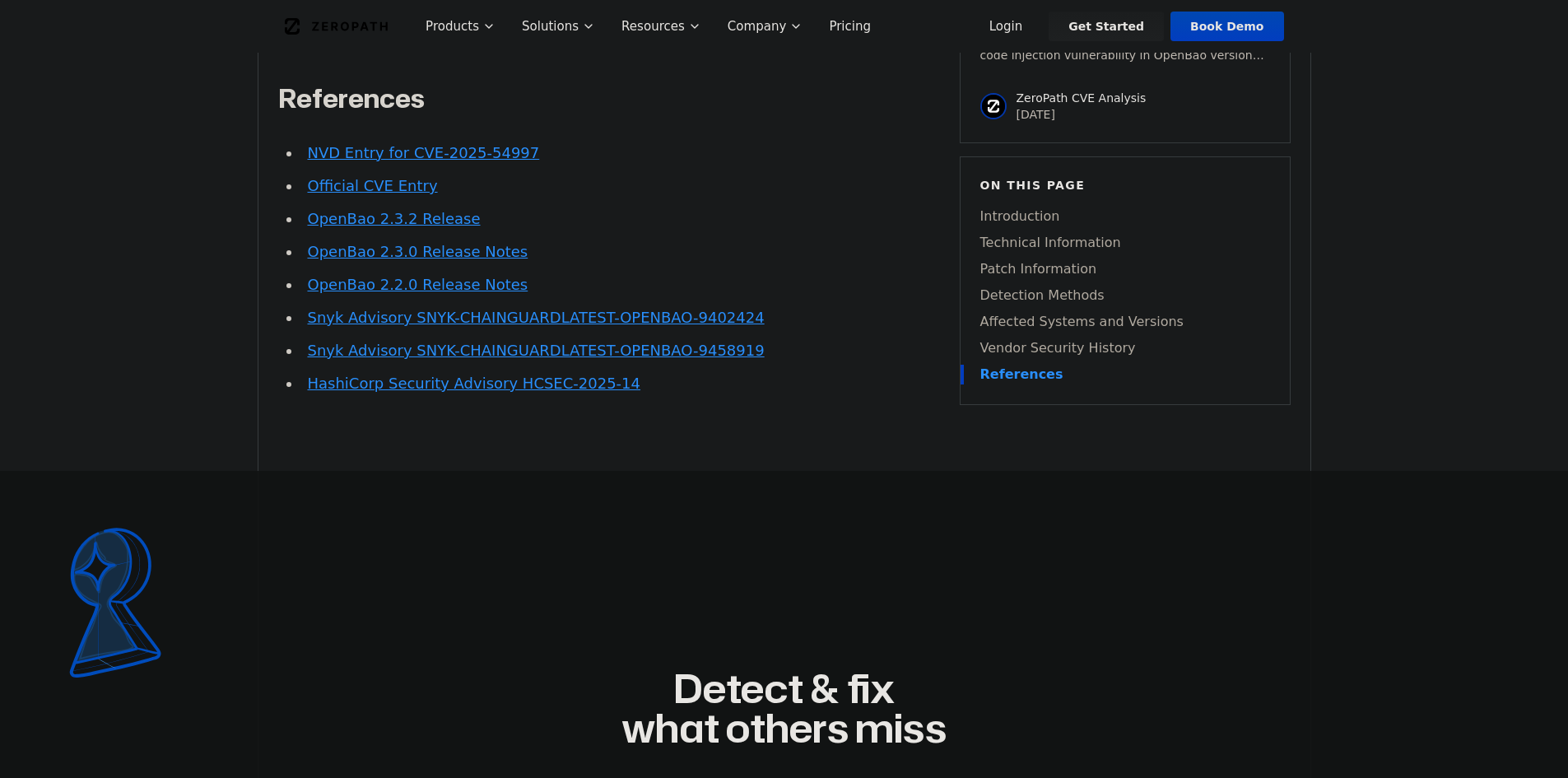
scroll to position [3540, 0]
